Goal: Transaction & Acquisition: Obtain resource

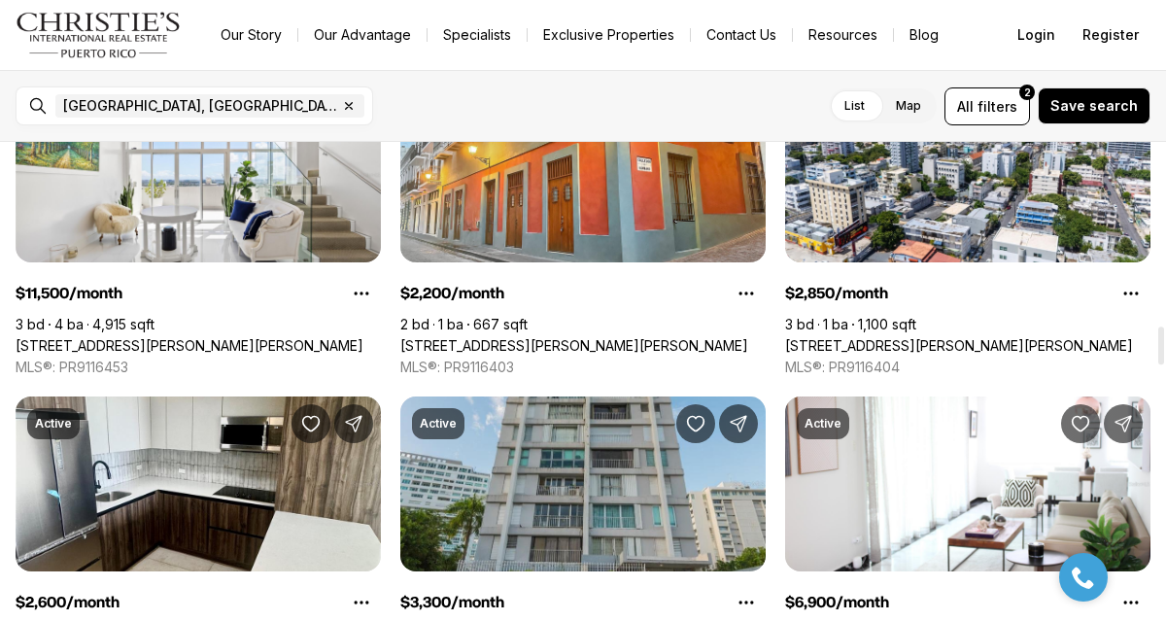
scroll to position [2296, 0]
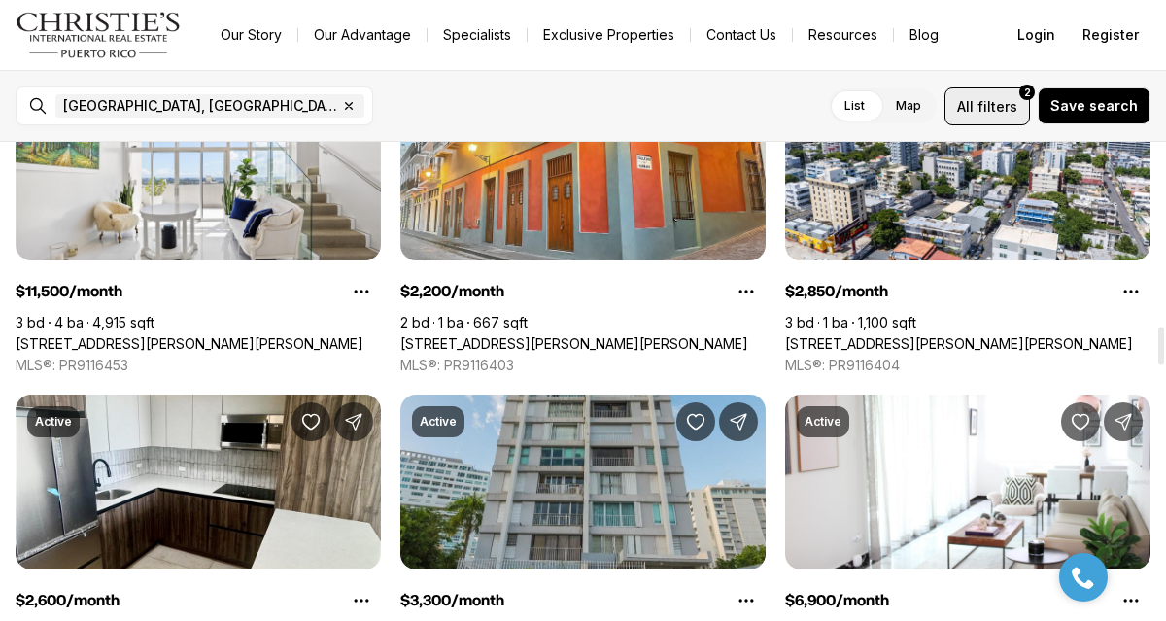
click at [993, 116] on span "filters" at bounding box center [998, 106] width 40 height 20
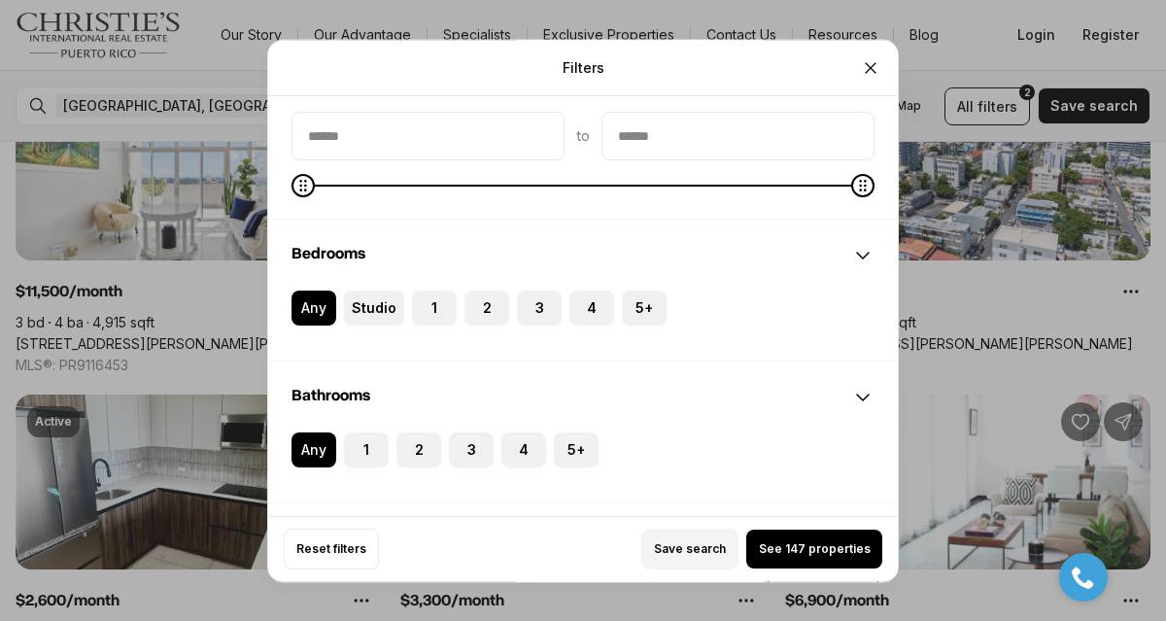
scroll to position [291, 0]
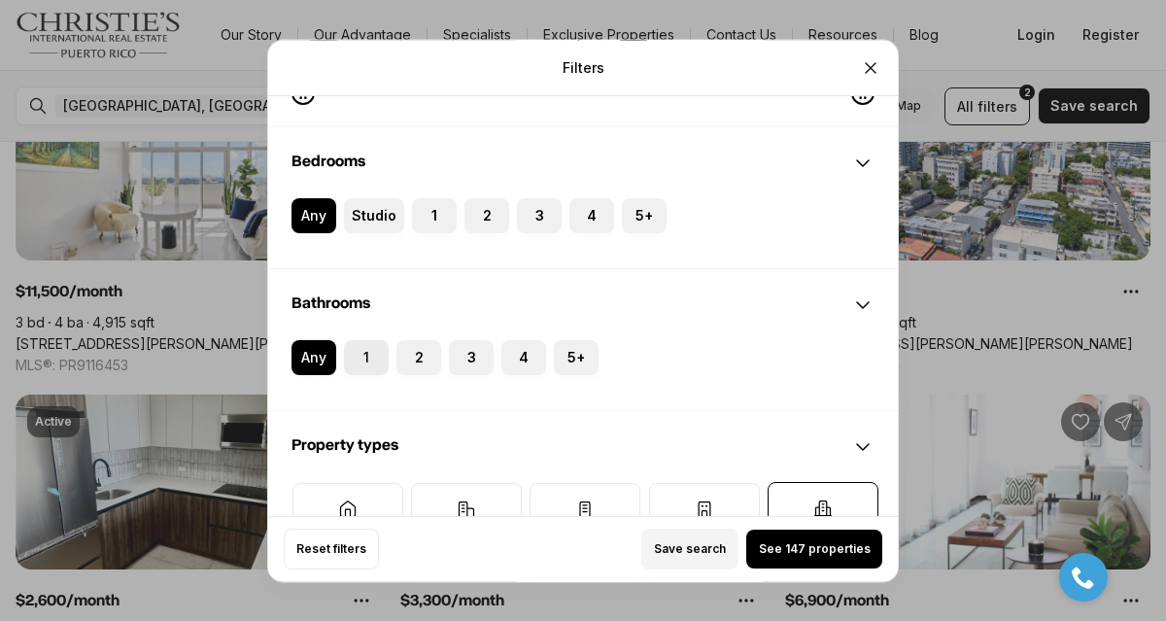
click at [370, 361] on label "1" at bounding box center [366, 357] width 45 height 35
click at [363, 360] on button "1" at bounding box center [353, 349] width 19 height 19
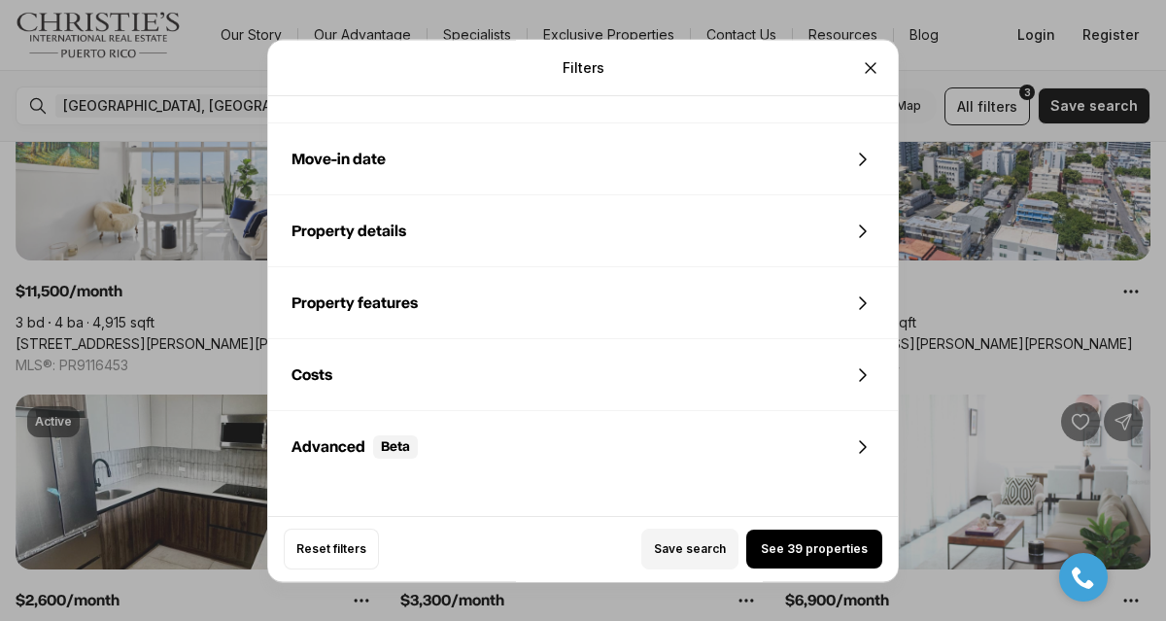
scroll to position [1084, 0]
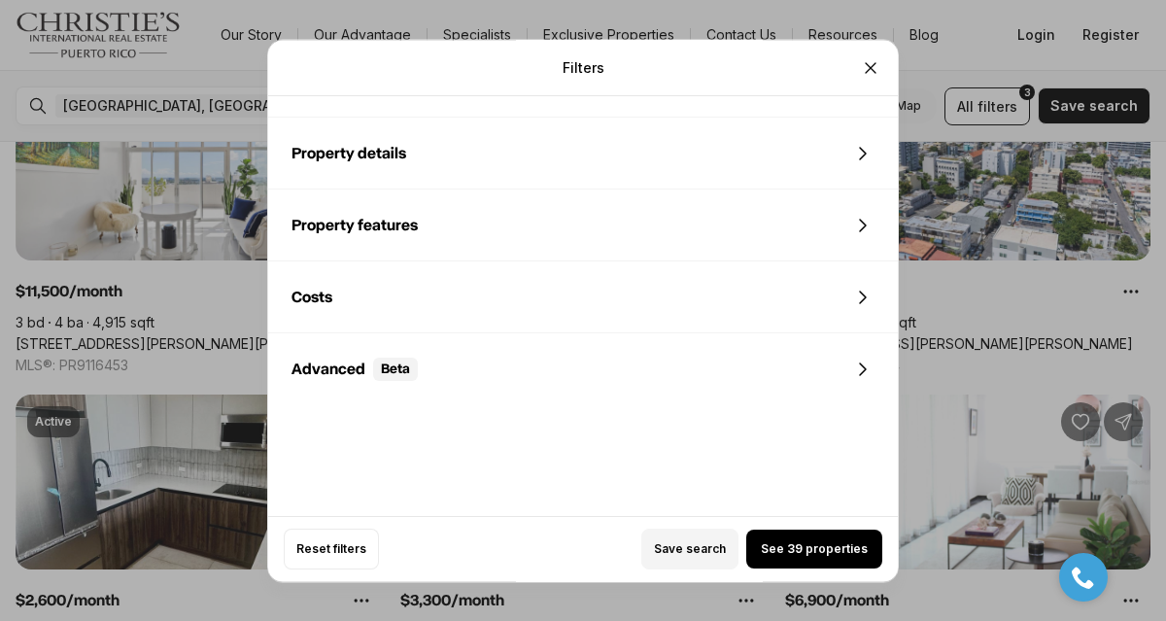
click at [703, 303] on div "Costs" at bounding box center [583, 297] width 630 height 70
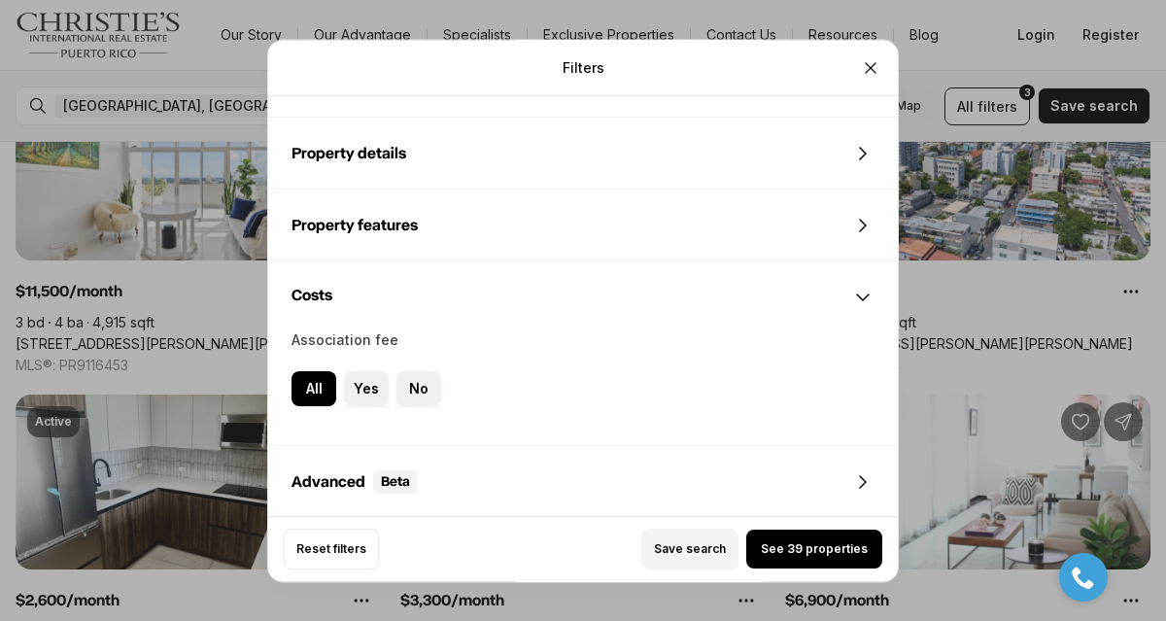
scroll to position [1190, 0]
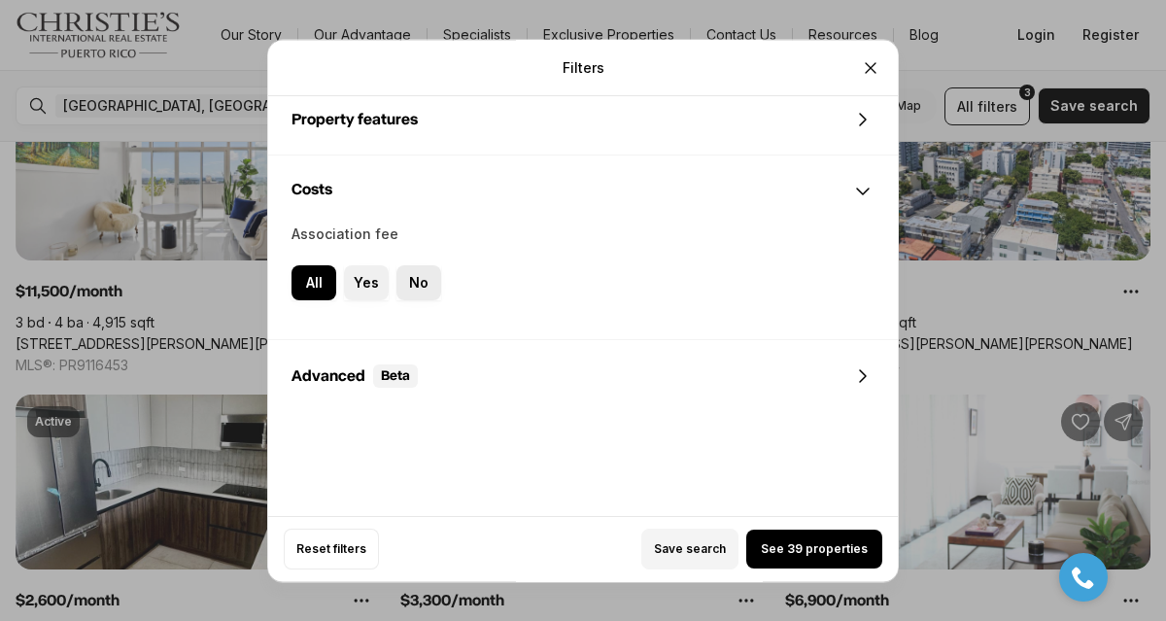
click at [401, 276] on label "No" at bounding box center [419, 282] width 45 height 35
click at [0, 0] on button "No" at bounding box center [0, 0] width 0 height 0
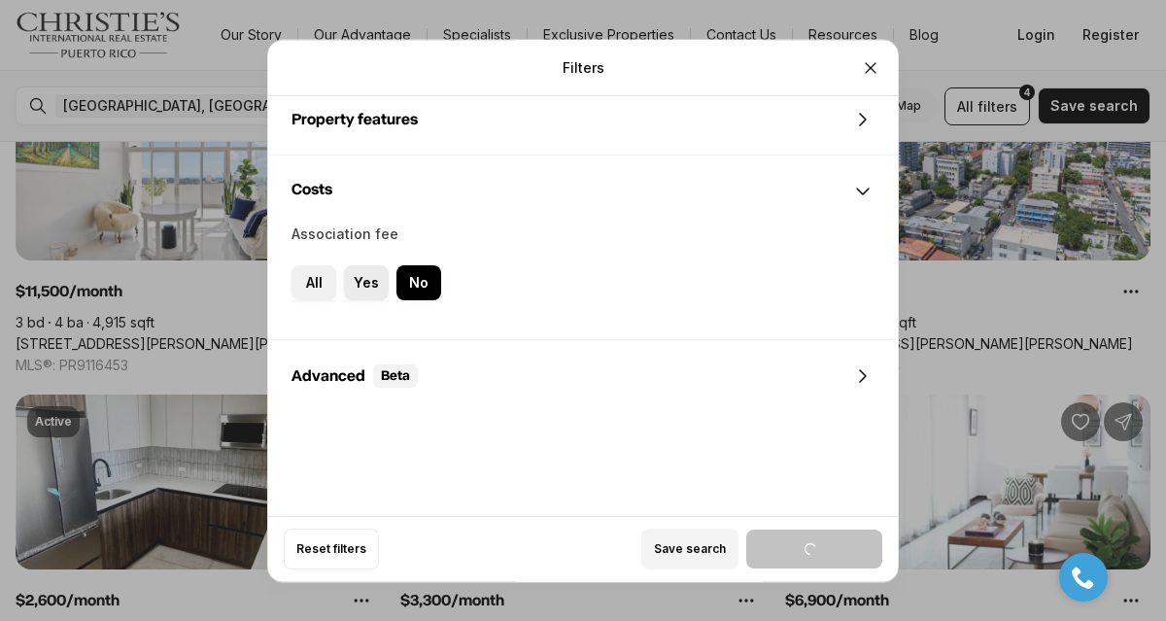
click at [371, 275] on label "Yes" at bounding box center [366, 282] width 45 height 35
click at [0, 0] on button "Yes" at bounding box center [0, 0] width 0 height 0
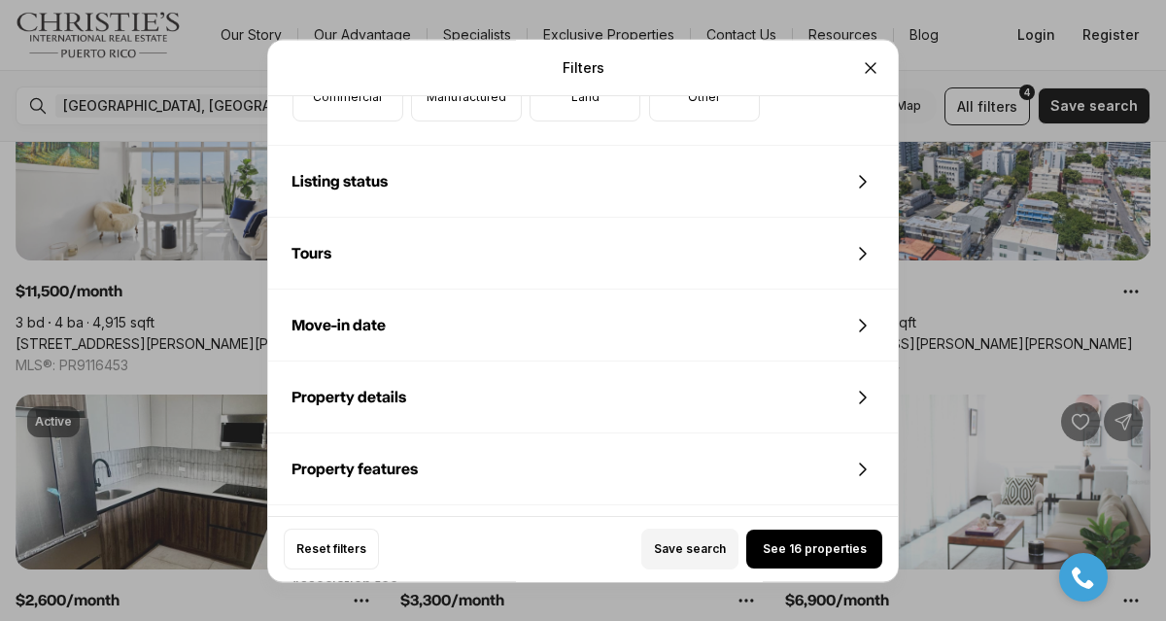
scroll to position [840, 0]
click at [614, 374] on div "Property details" at bounding box center [583, 398] width 630 height 70
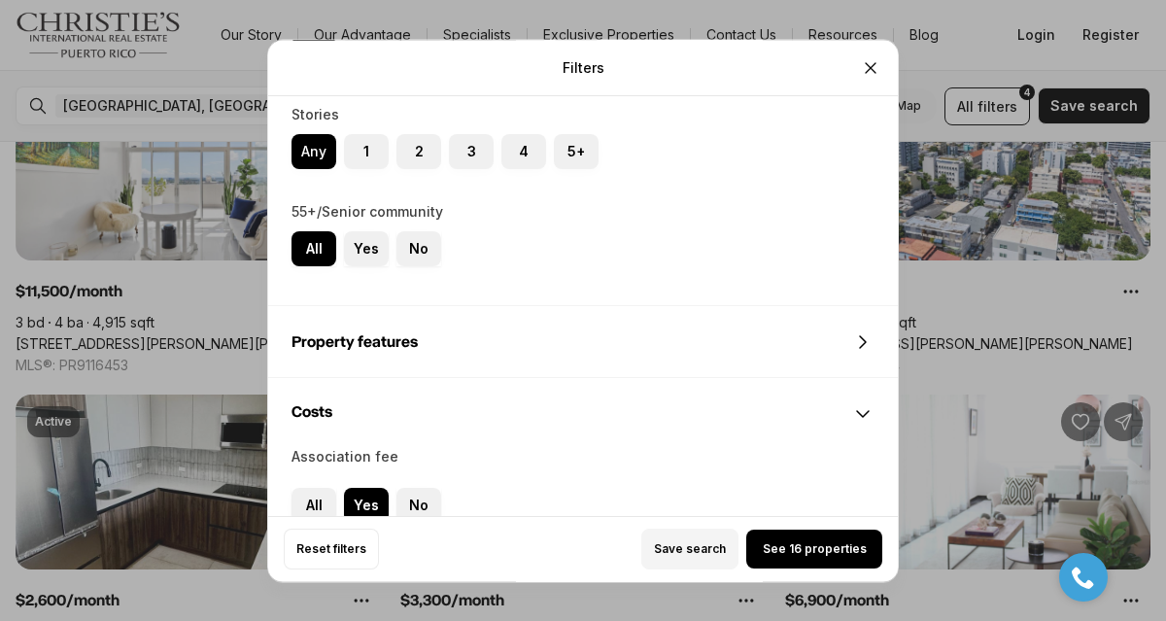
scroll to position [1654, 0]
click at [407, 236] on label "No" at bounding box center [419, 247] width 45 height 35
click at [0, 0] on button "No" at bounding box center [0, 0] width 0 height 0
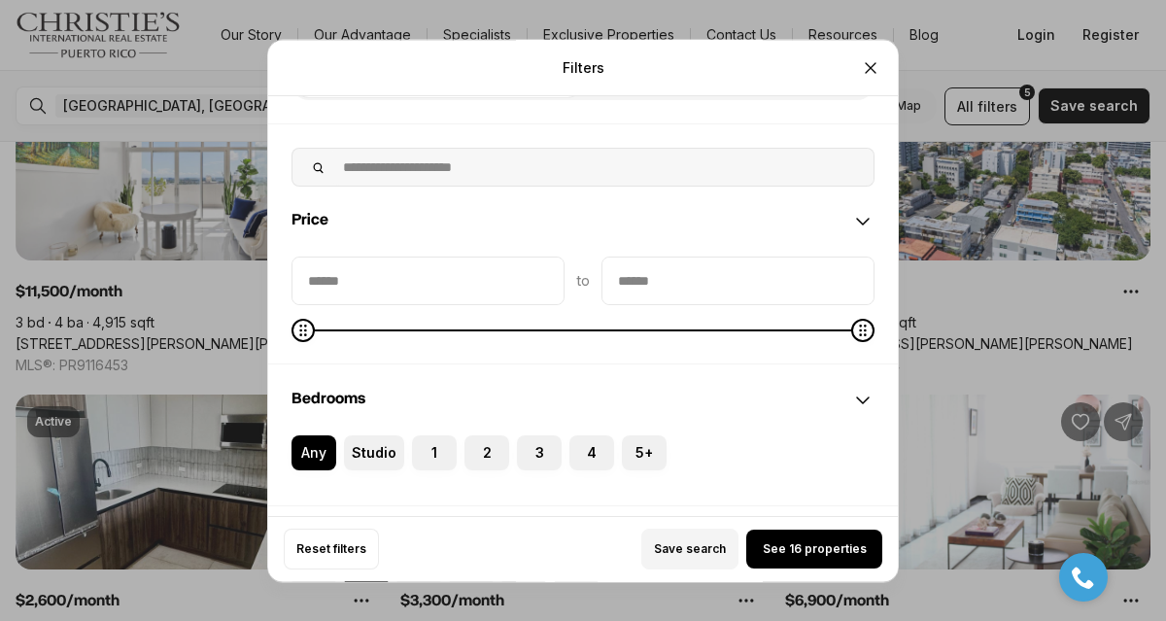
scroll to position [0, 0]
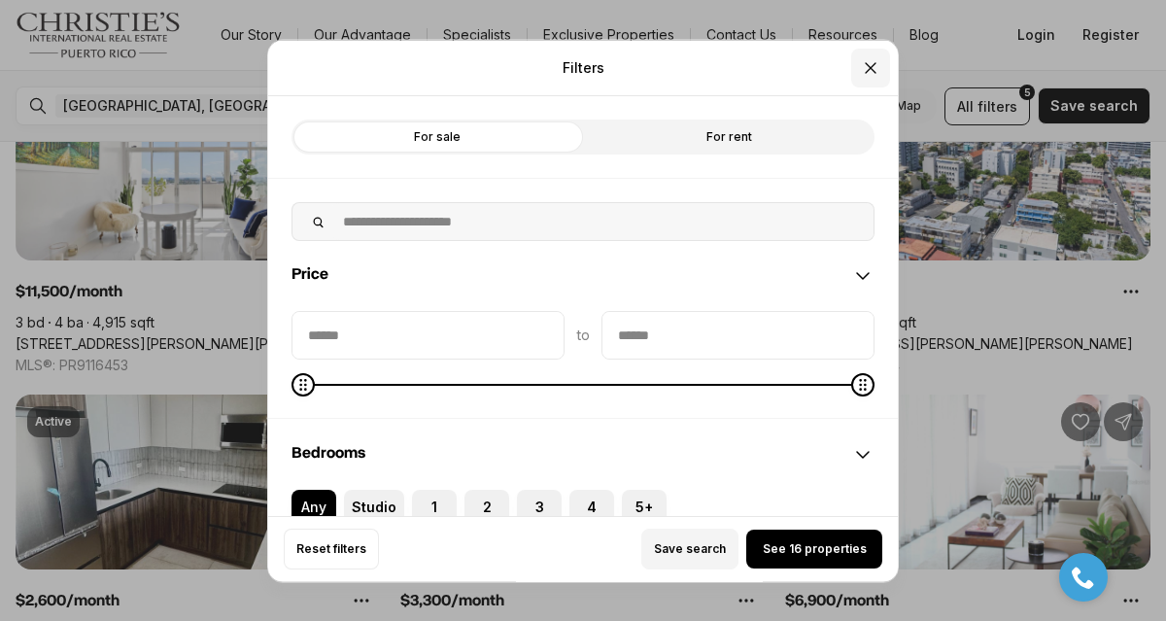
click at [867, 79] on button "Close" at bounding box center [870, 67] width 39 height 39
